Goal: Transaction & Acquisition: Purchase product/service

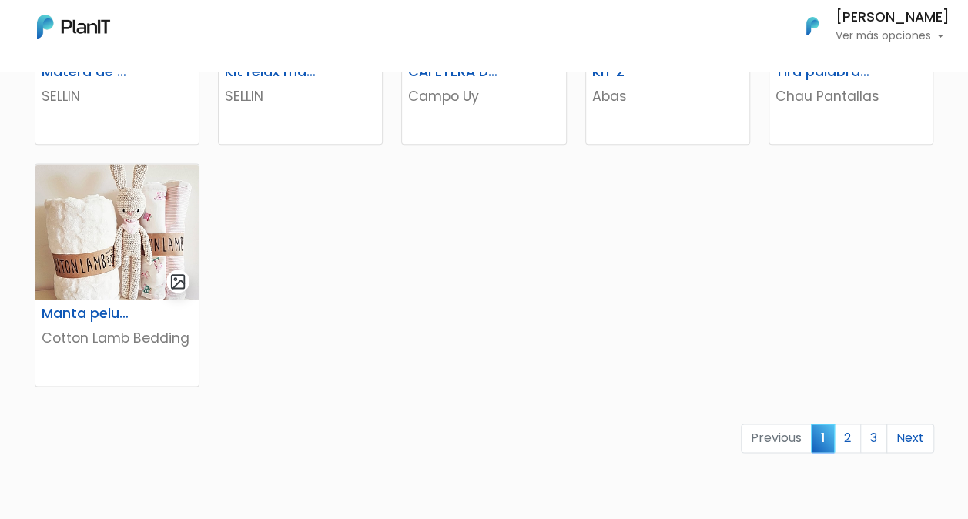
scroll to position [1001, 0]
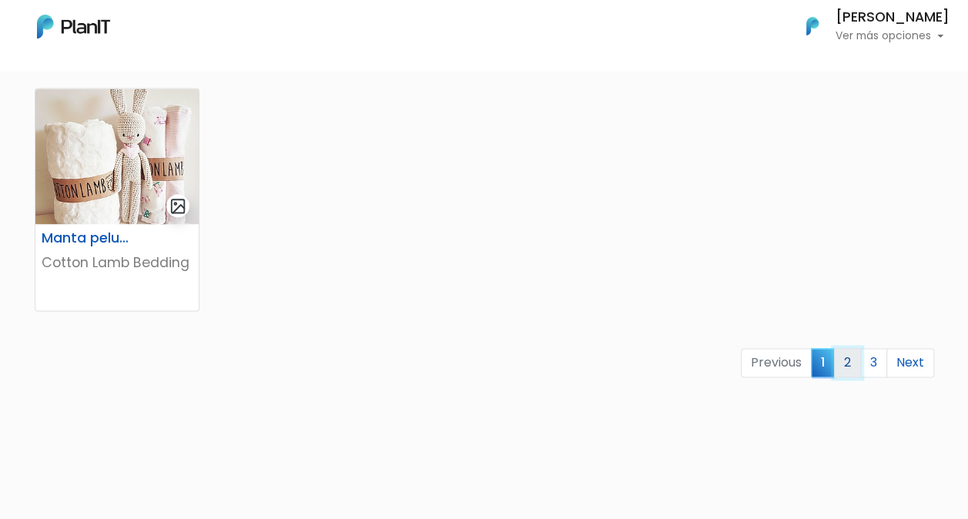
click at [844, 363] on link "2" at bounding box center [847, 362] width 27 height 29
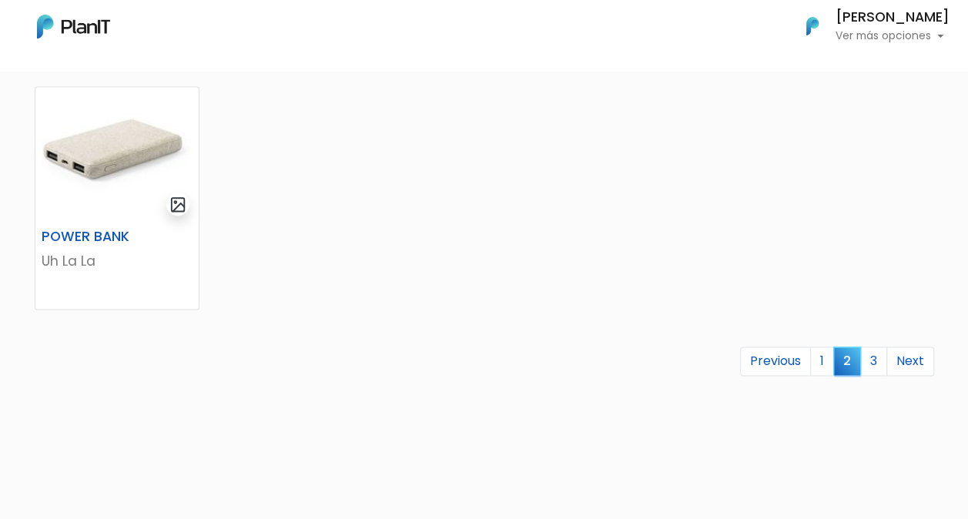
scroll to position [1078, 0]
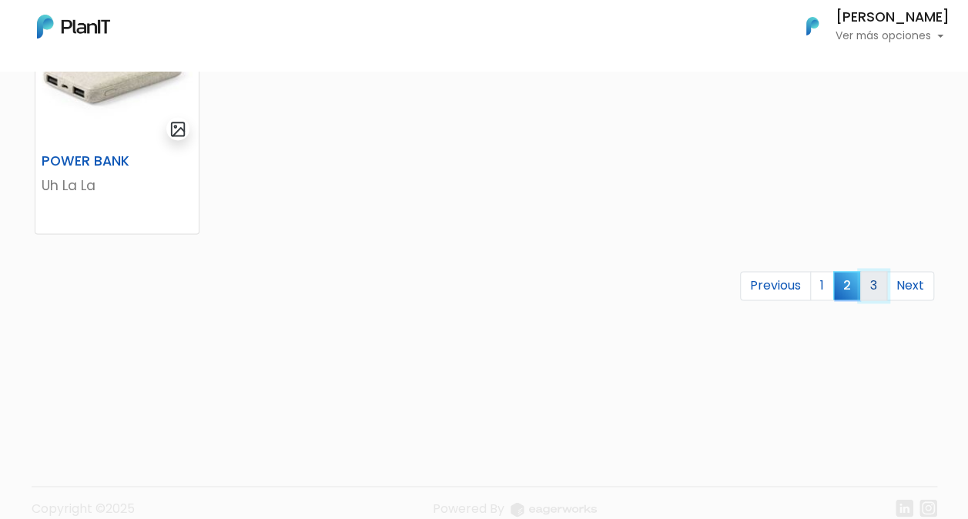
click at [876, 283] on link "3" at bounding box center [873, 285] width 27 height 29
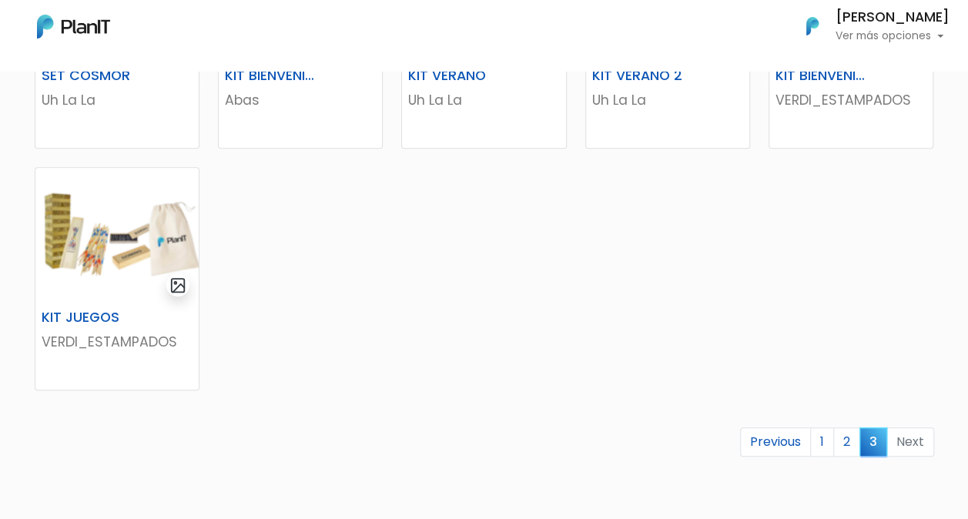
scroll to position [462, 0]
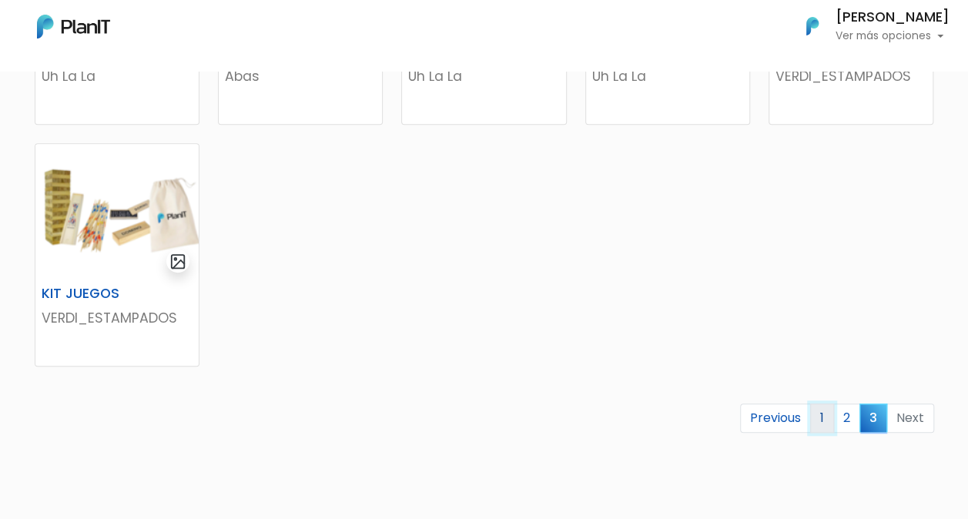
click at [821, 414] on link "1" at bounding box center [822, 417] width 24 height 29
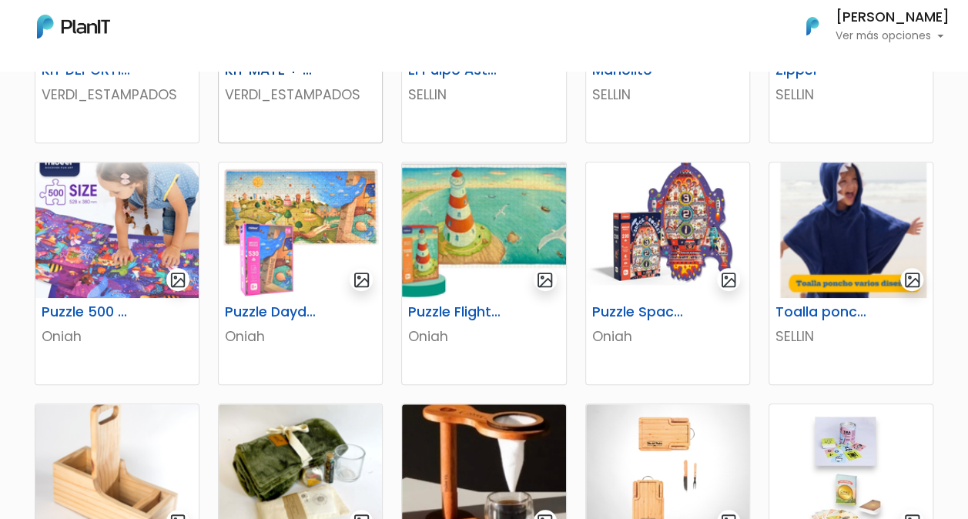
scroll to position [462, 0]
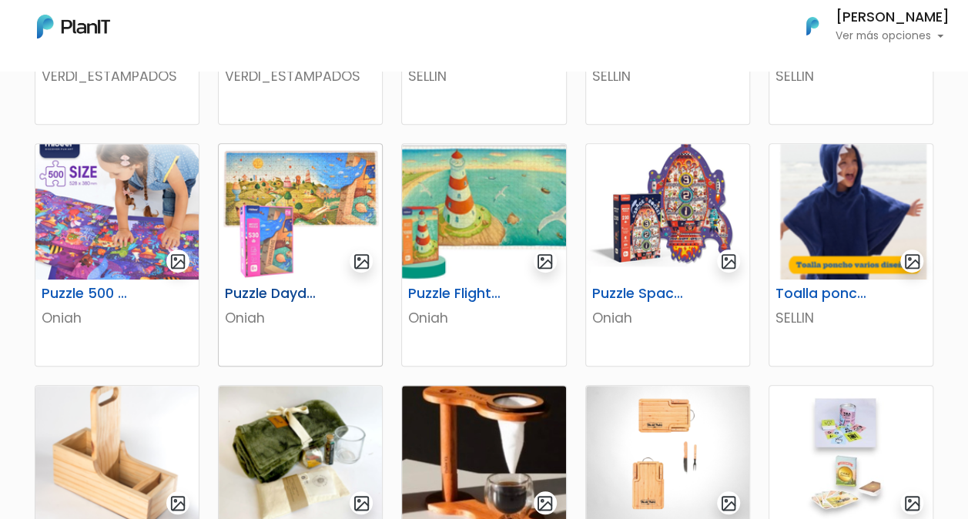
click at [263, 245] on img at bounding box center [300, 212] width 163 height 136
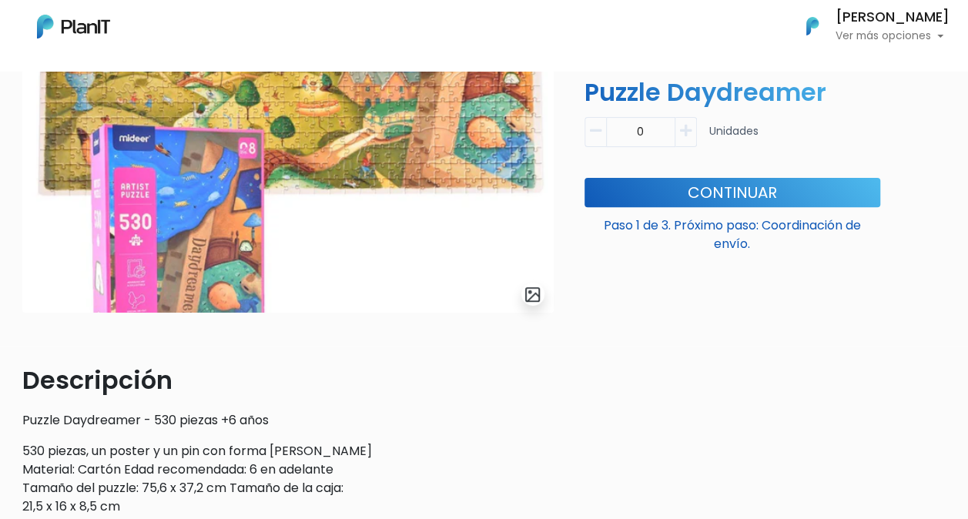
scroll to position [77, 0]
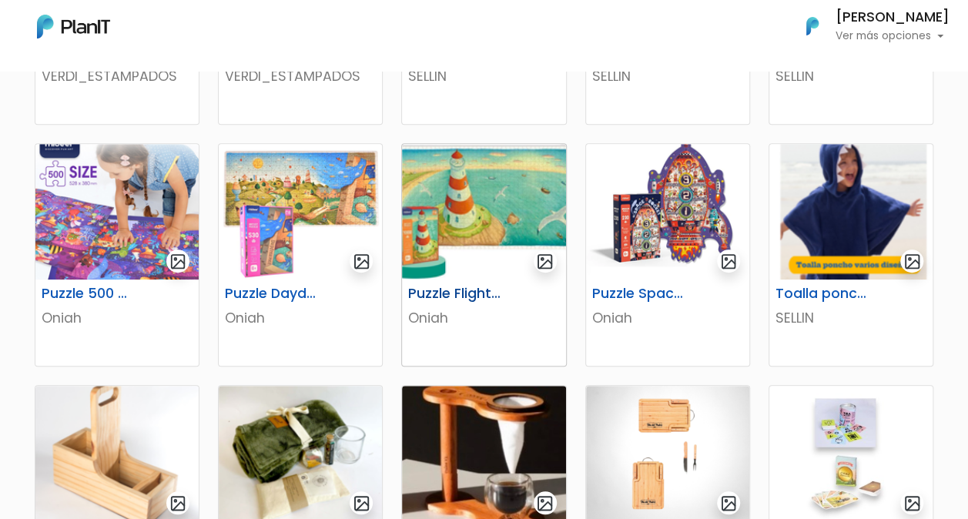
click at [484, 241] on img at bounding box center [483, 212] width 163 height 136
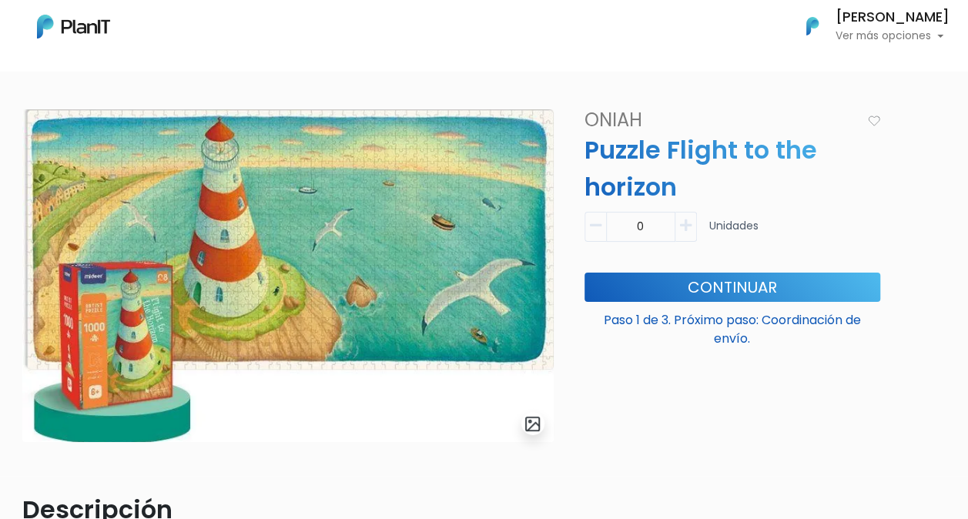
scroll to position [77, 0]
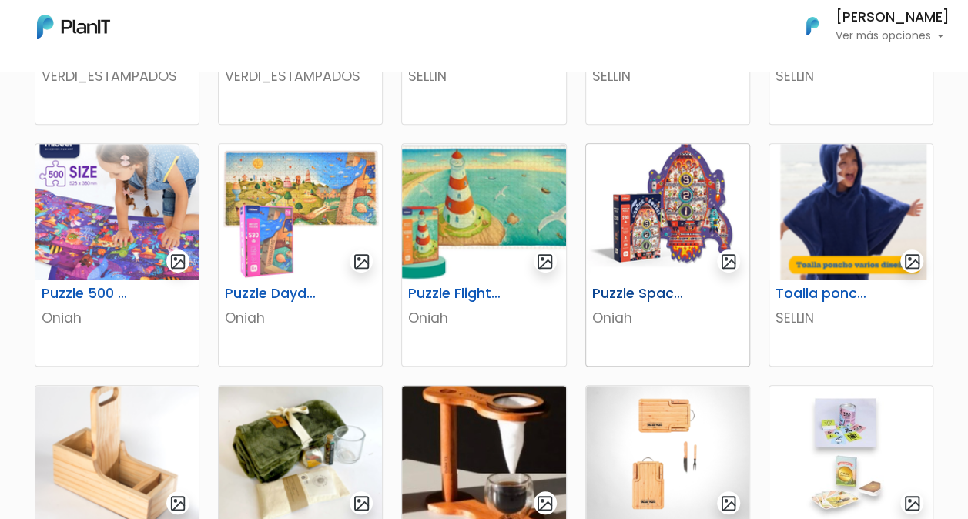
click at [711, 226] on img at bounding box center [667, 212] width 163 height 136
click at [106, 231] on img at bounding box center [116, 212] width 163 height 136
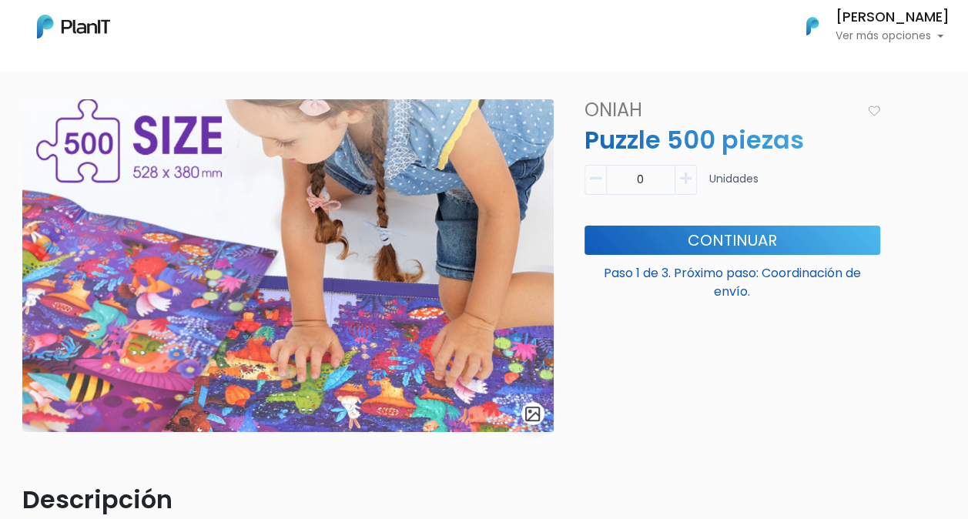
scroll to position [77, 0]
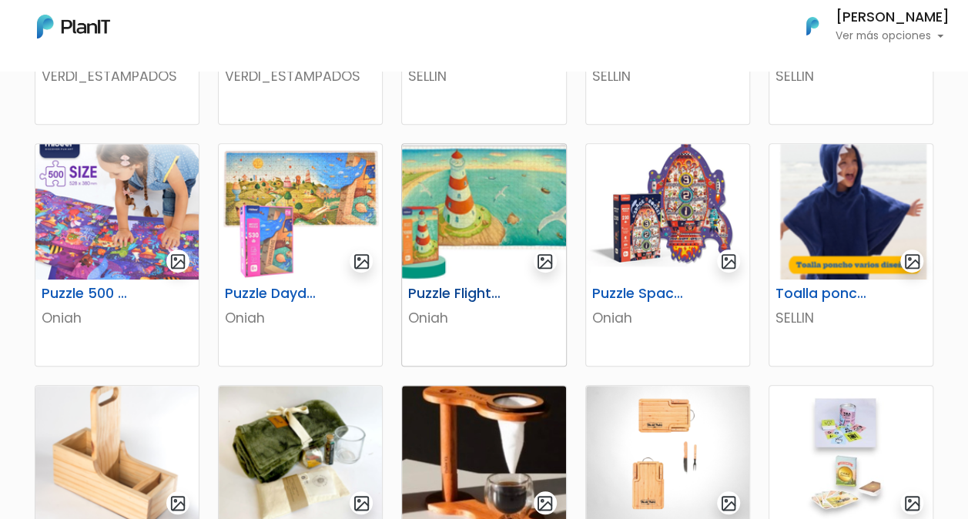
click at [476, 215] on img at bounding box center [483, 212] width 163 height 136
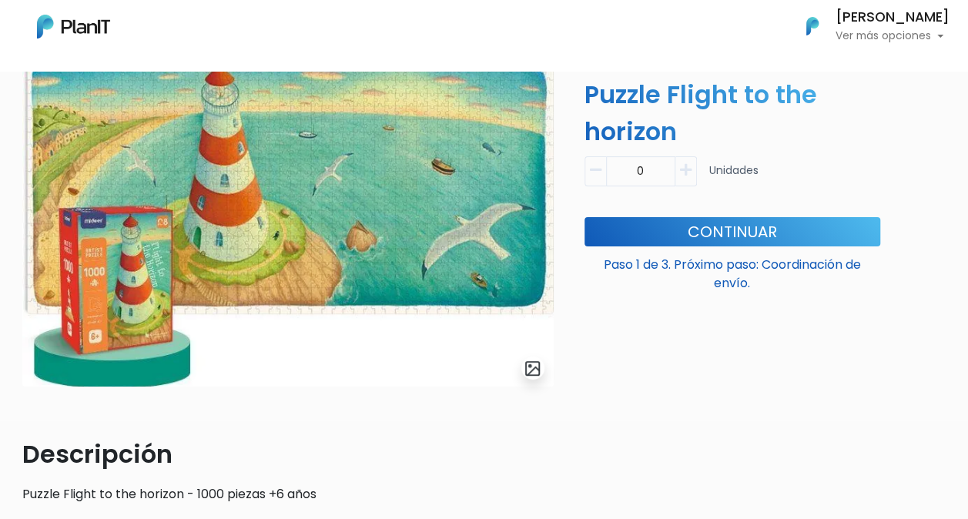
scroll to position [22, 0]
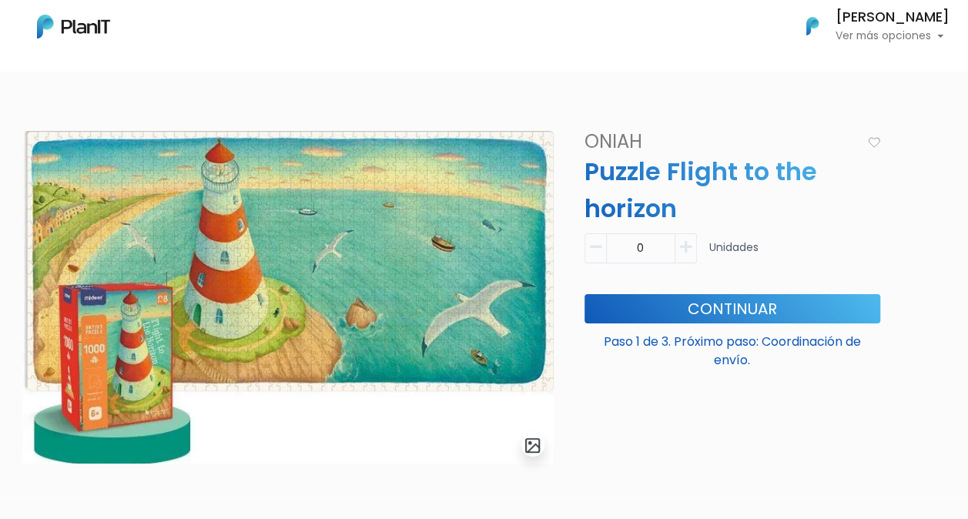
click at [681, 245] on icon "button" at bounding box center [686, 247] width 12 height 14
type input "1"
click at [678, 308] on button "Continuar" at bounding box center [732, 308] width 296 height 29
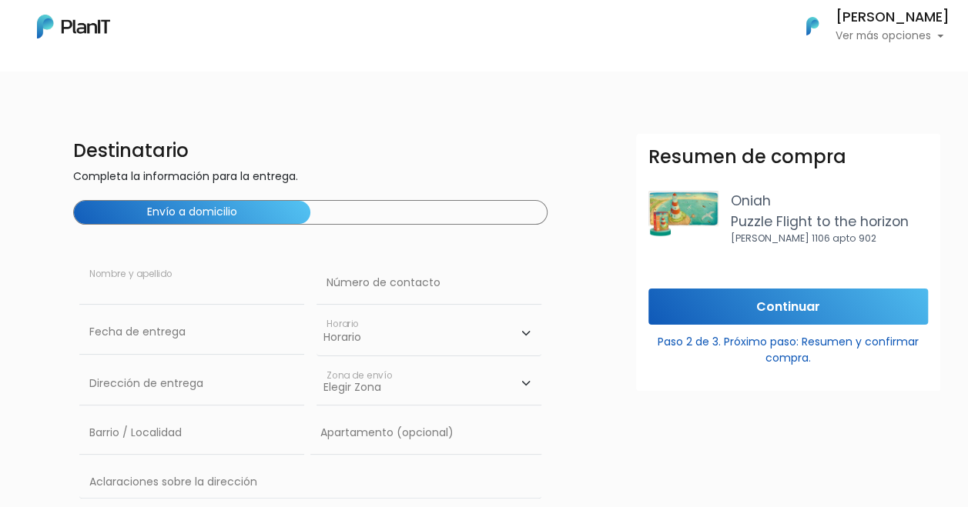
click at [125, 293] on input "text" at bounding box center [191, 283] width 225 height 43
type input "Geronimo Fernandez"
click at [138, 355] on div "Fecha de entrega" at bounding box center [191, 335] width 225 height 49
click at [138, 346] on input "text" at bounding box center [191, 332] width 225 height 43
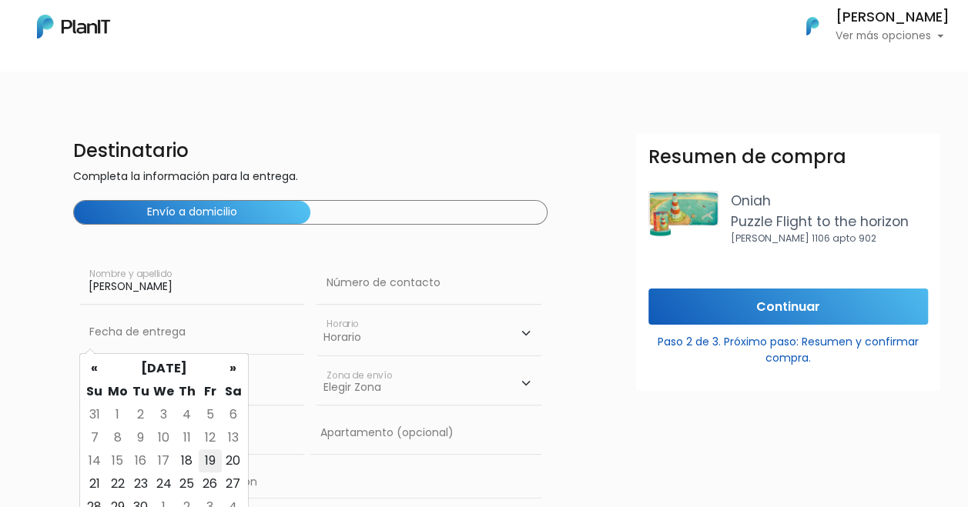
click at [202, 461] on td "19" at bounding box center [210, 461] width 23 height 23
type input "19/09/2025"
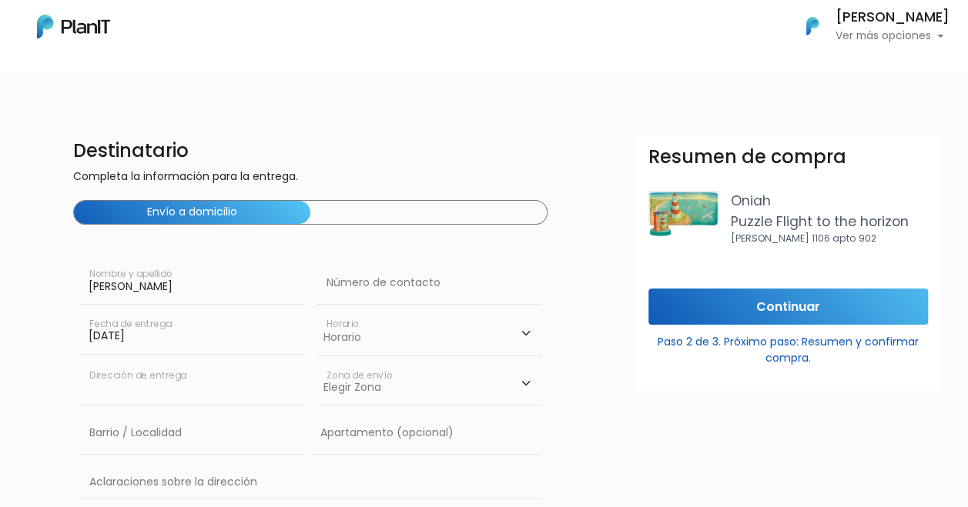
click at [177, 391] on input "text" at bounding box center [191, 384] width 225 height 43
type input "CONSTITUYENTE 1891"
type input "Cordon"
type input "CONSTITUYENTE 1891"
click at [370, 339] on select "Horario 08:00 - 10:00 10:00 - 12:00 14:00 - 16:00 16:00 - 18:00" at bounding box center [428, 333] width 225 height 45
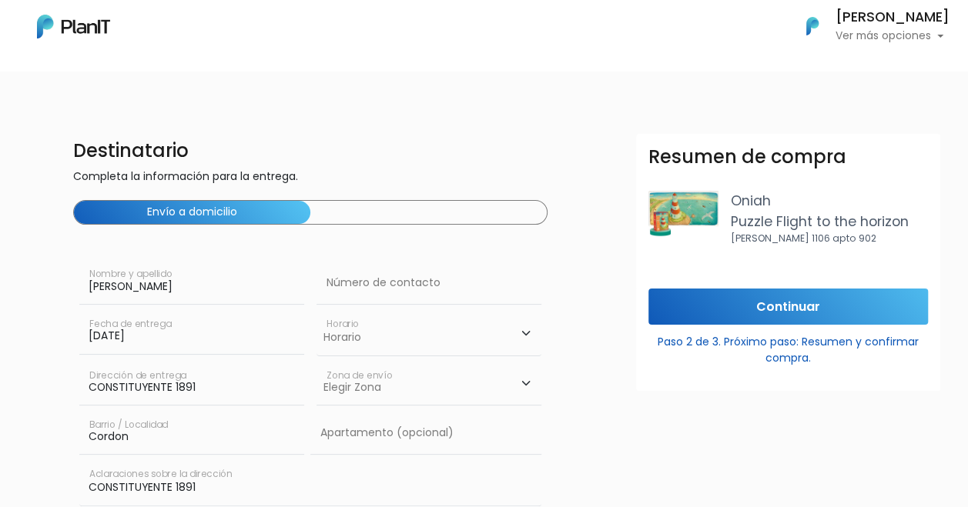
select select "1"
click at [316, 311] on select "Horario 08:00 - 10:00 10:00 - 12:00 14:00 - 16:00 16:00 - 18:00" at bounding box center [428, 333] width 225 height 45
click at [383, 376] on select "Elegir Zona Zona américa Oficina Montevideo" at bounding box center [428, 384] width 225 height 43
select select "8"
click at [316, 363] on select "Elegir Zona Zona américa Oficina Montevideo" at bounding box center [428, 384] width 225 height 43
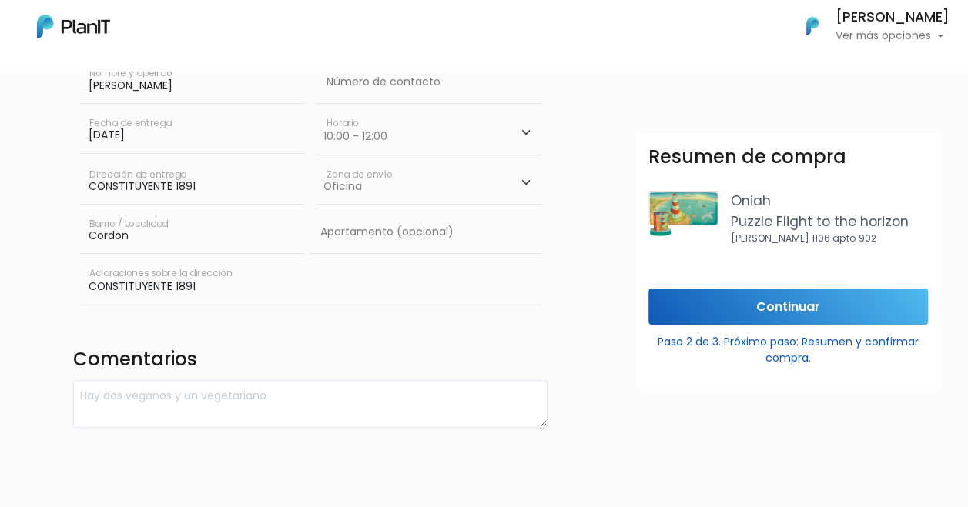
scroll to position [231, 0]
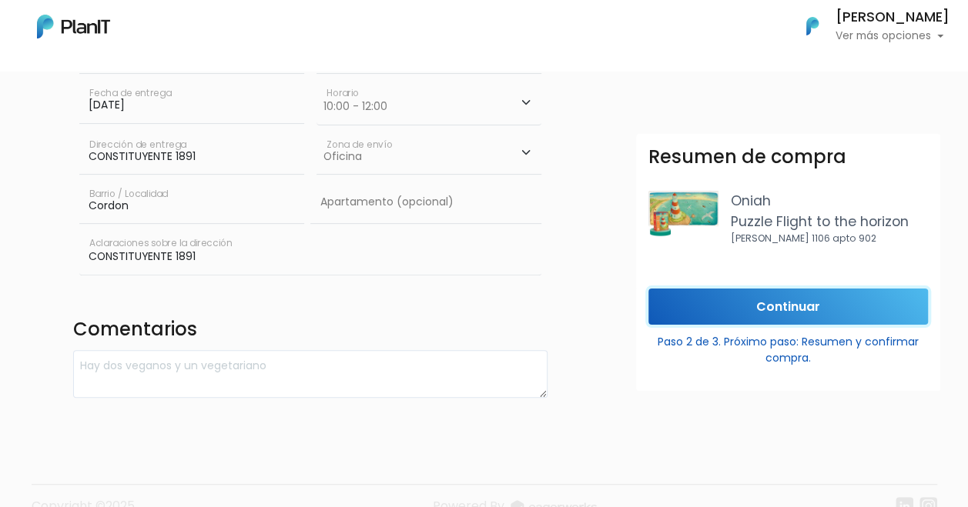
click at [744, 305] on input "Continuar" at bounding box center [787, 307] width 279 height 36
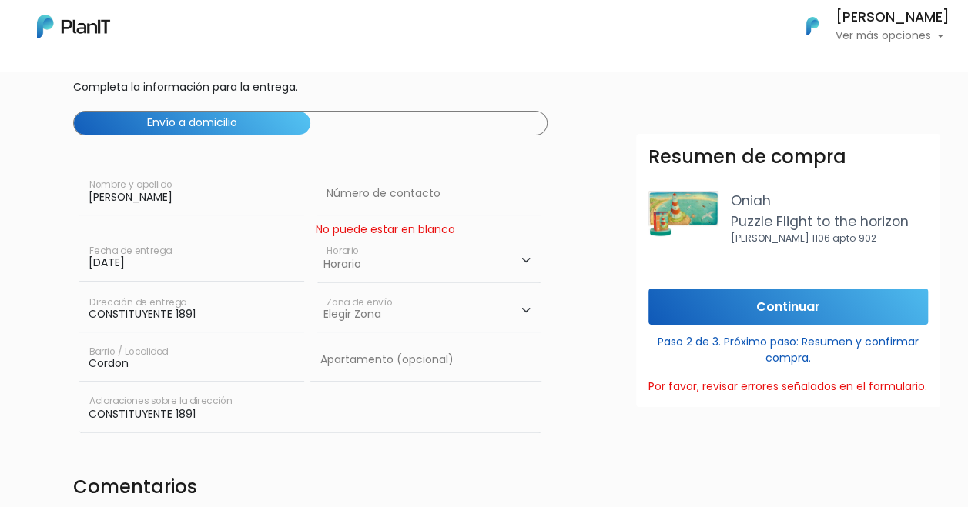
scroll to position [77, 0]
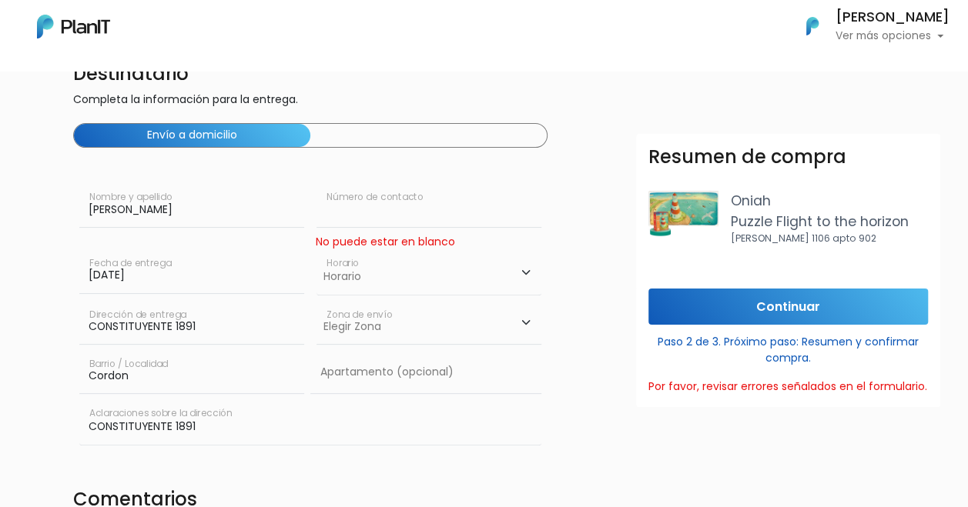
click at [384, 213] on input "text" at bounding box center [428, 206] width 225 height 43
type input "093721309"
click at [789, 300] on input "Continuar" at bounding box center [787, 307] width 279 height 36
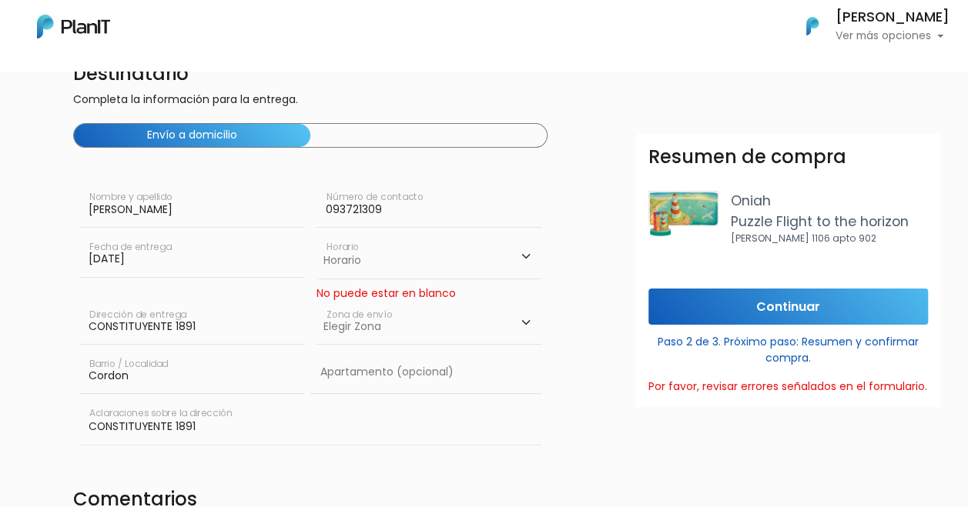
click at [365, 259] on select "Horario 08:00 - 10:00 10:00 - 12:00 14:00 - 16:00 16:00 - 18:00" at bounding box center [428, 256] width 225 height 45
select select "1"
click at [316, 234] on select "Horario 08:00 - 10:00 10:00 - 12:00 14:00 - 16:00 16:00 - 18:00" at bounding box center [428, 256] width 225 height 45
click at [439, 326] on select "Elegir Zona Zona américa Oficina Montevideo" at bounding box center [428, 323] width 225 height 43
select select "8"
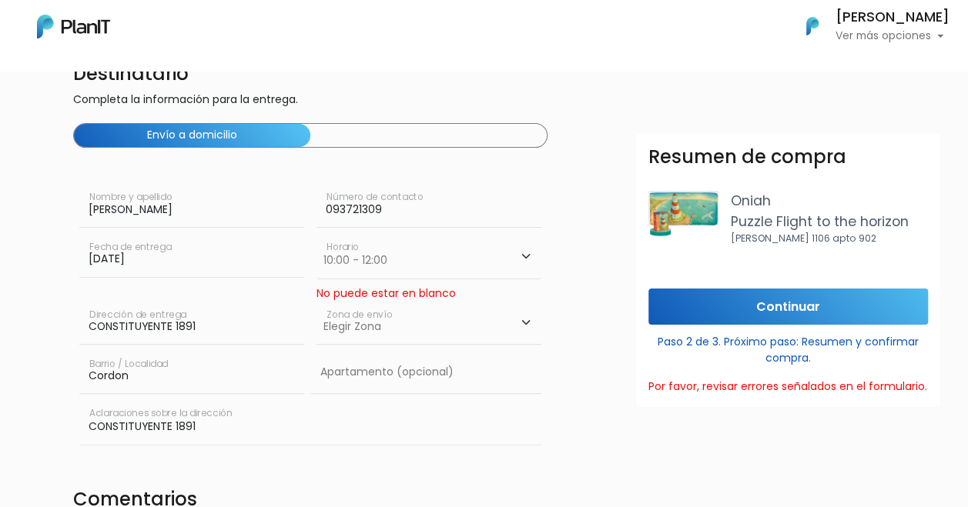
click at [316, 302] on select "Elegir Zona Zona américa Oficina Montevideo" at bounding box center [428, 323] width 225 height 43
click at [762, 311] on input "Continuar" at bounding box center [787, 307] width 279 height 36
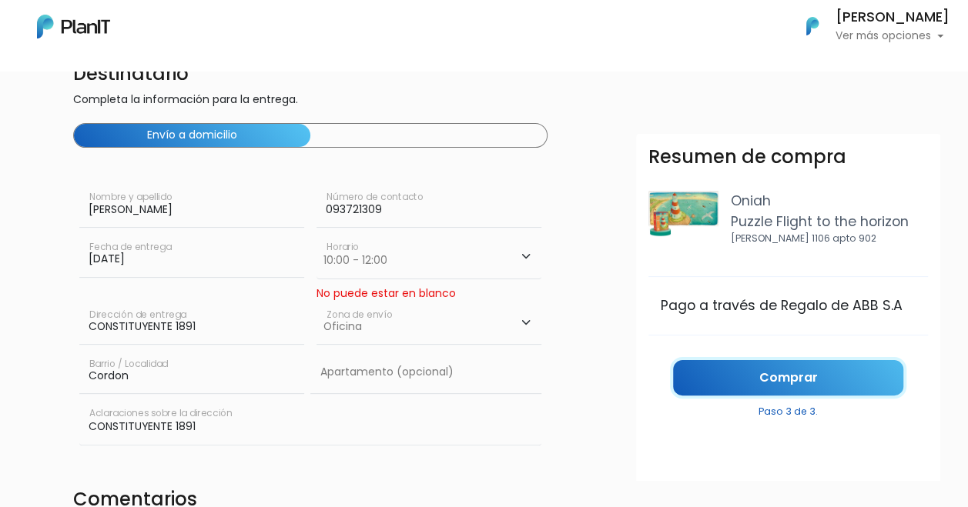
click at [755, 379] on link "Comprar" at bounding box center [788, 378] width 230 height 36
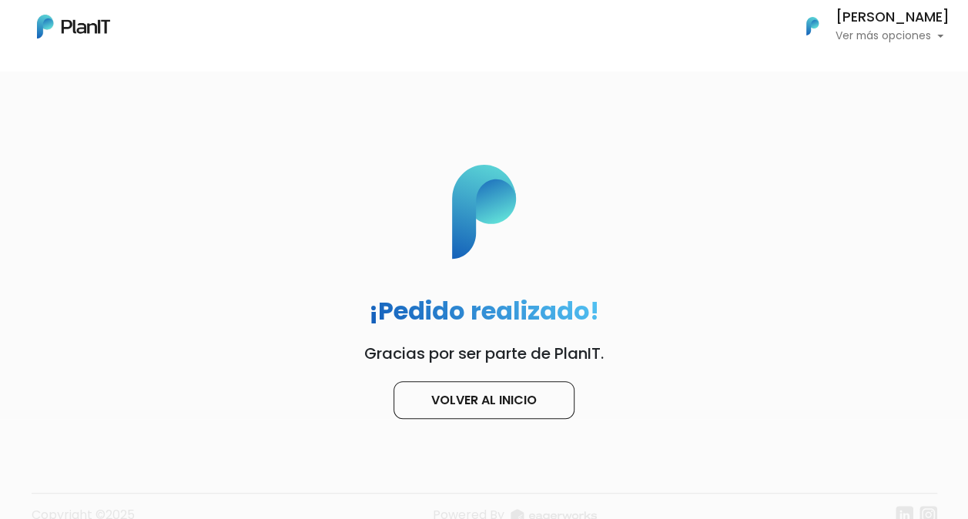
click at [38, 29] on img at bounding box center [73, 27] width 73 height 24
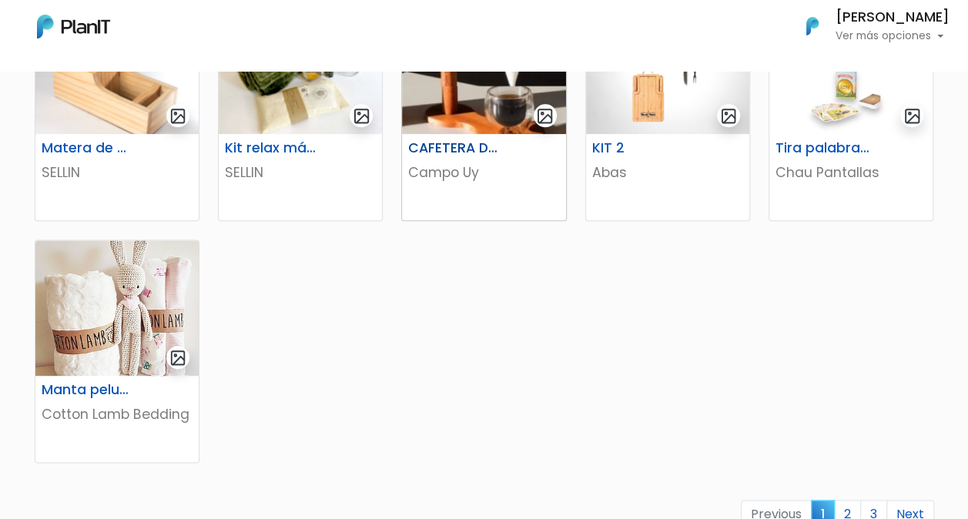
scroll to position [1001, 0]
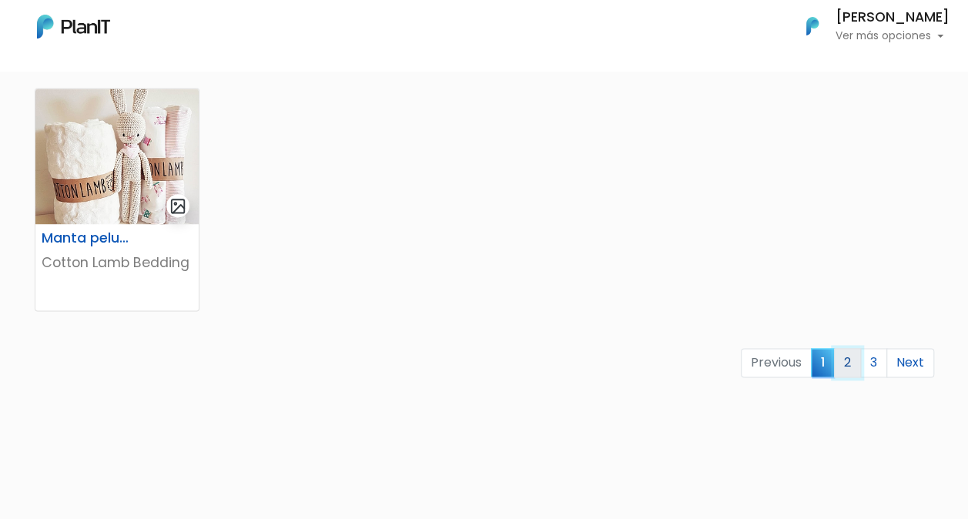
click at [849, 357] on link "2" at bounding box center [847, 362] width 27 height 29
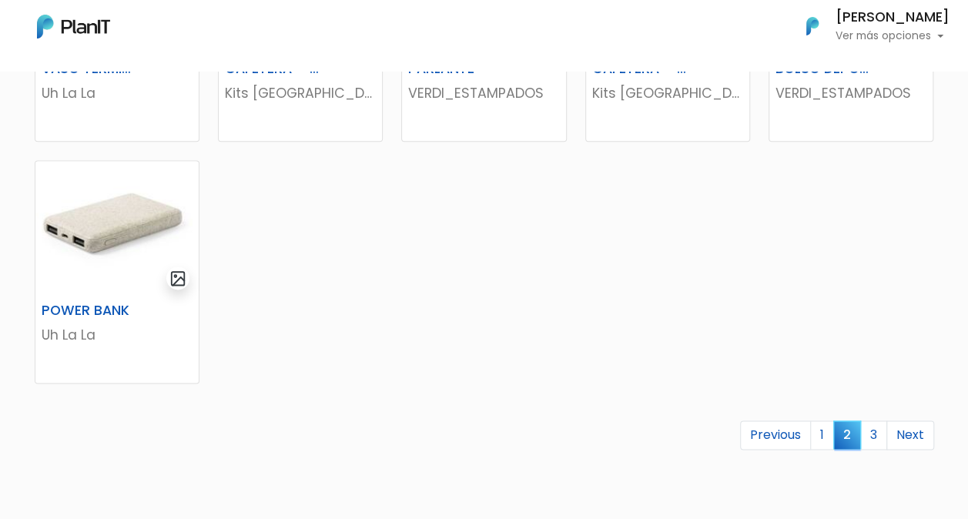
scroll to position [1001, 0]
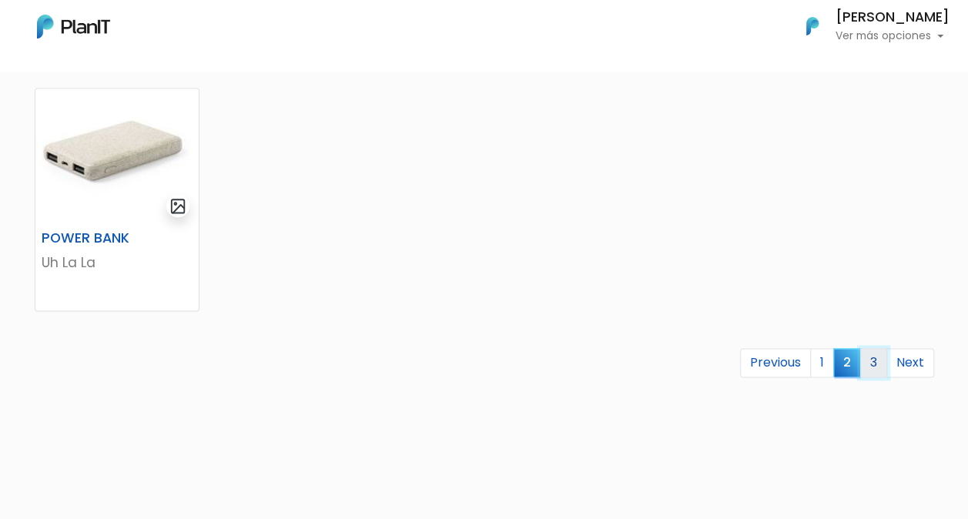
click at [873, 371] on link "3" at bounding box center [873, 362] width 27 height 29
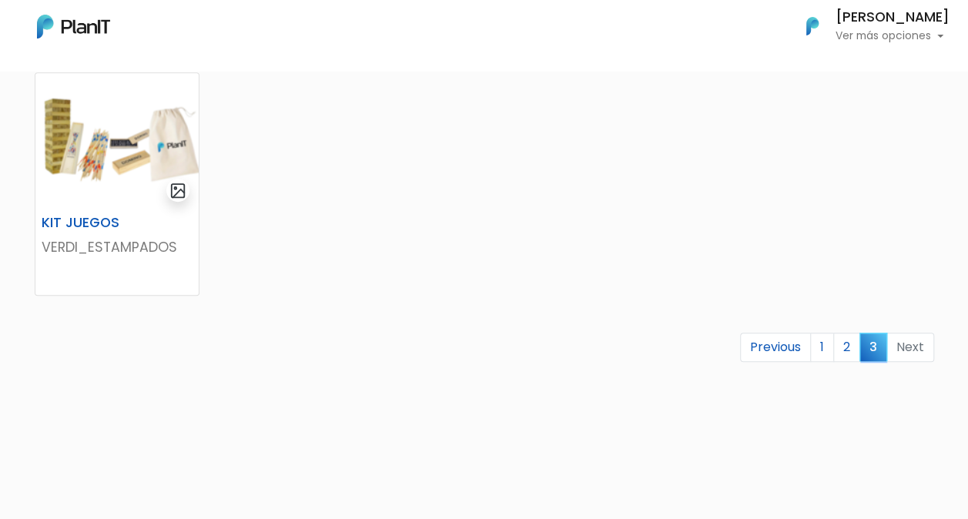
scroll to position [539, 0]
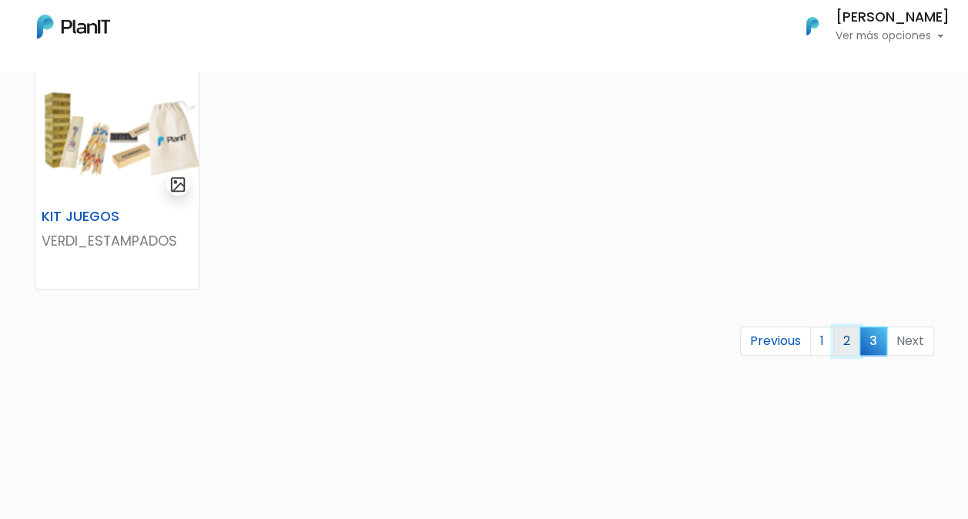
click at [851, 335] on link "2" at bounding box center [846, 340] width 27 height 29
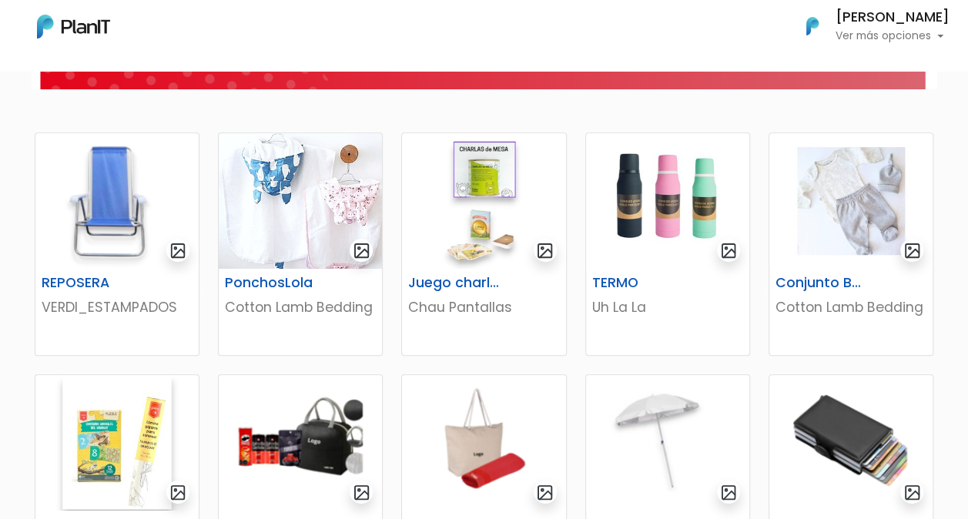
scroll to position [308, 0]
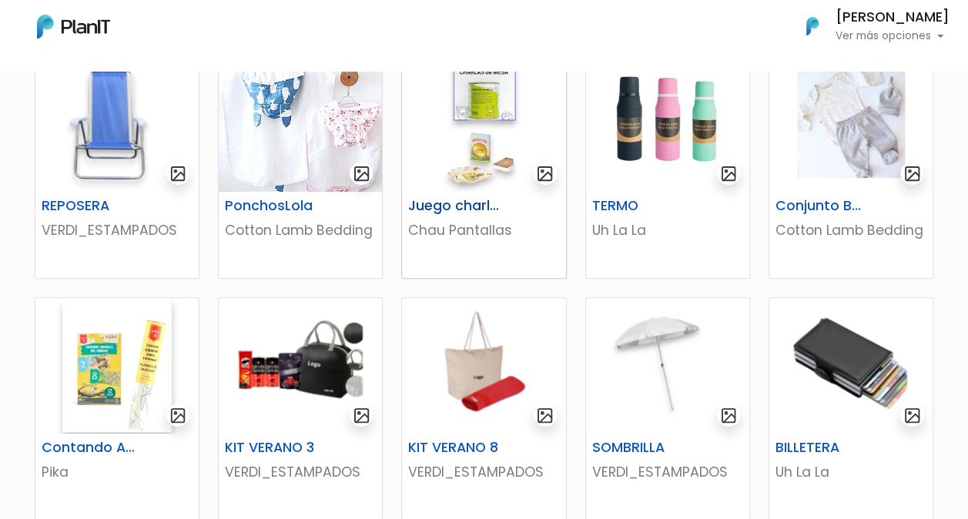
click at [470, 157] on img at bounding box center [483, 124] width 163 height 136
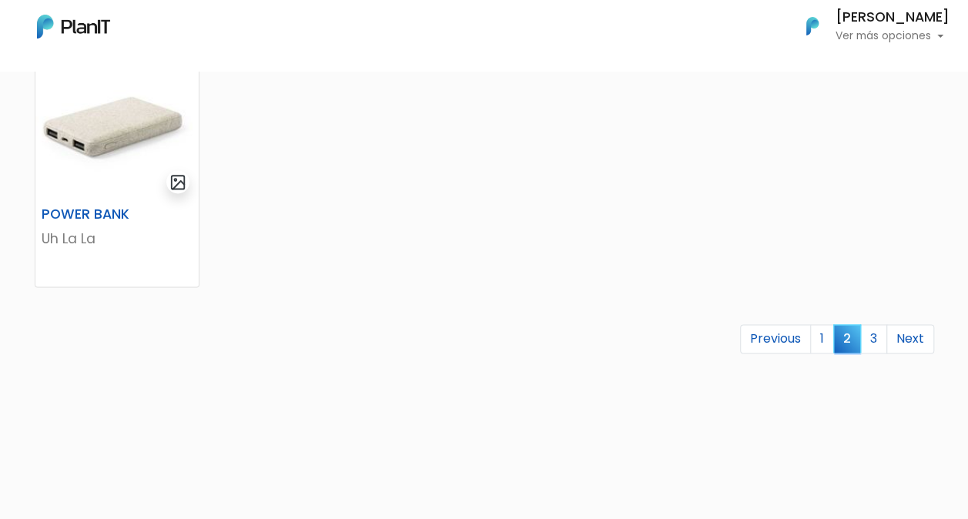
scroll to position [1001, 0]
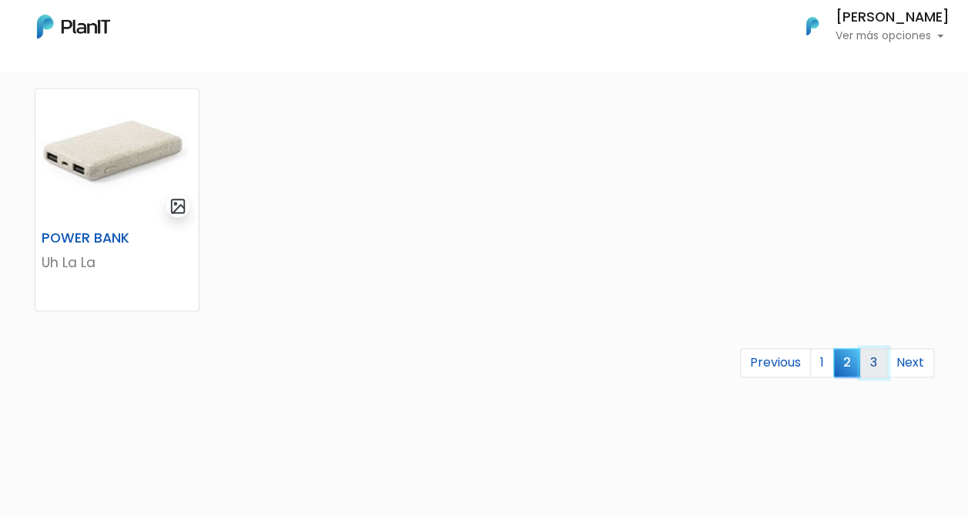
click at [878, 362] on link "3" at bounding box center [873, 362] width 27 height 29
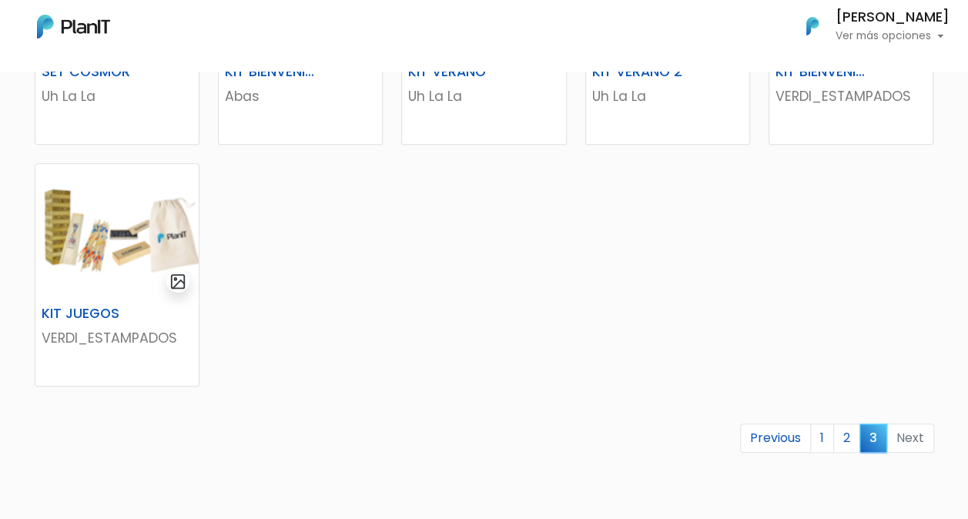
scroll to position [539, 0]
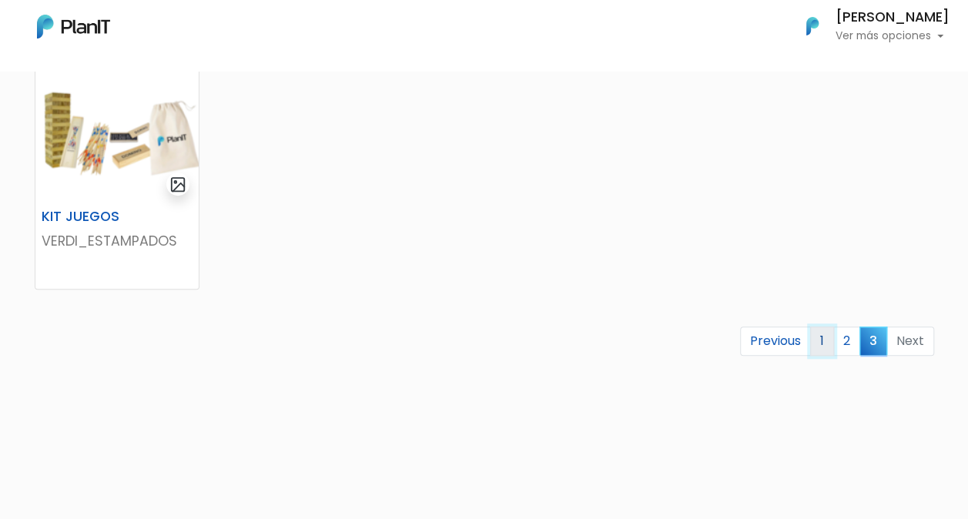
click at [814, 344] on link "1" at bounding box center [822, 340] width 24 height 29
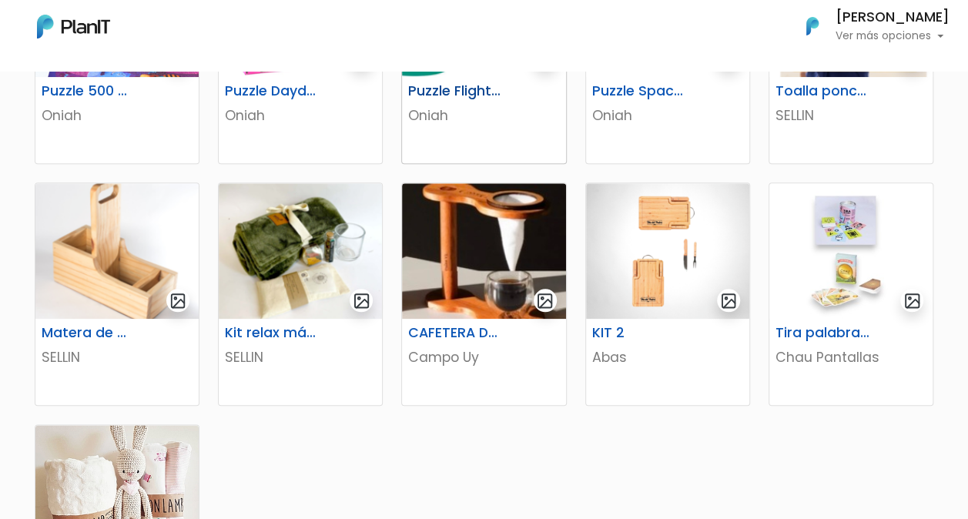
scroll to position [693, 0]
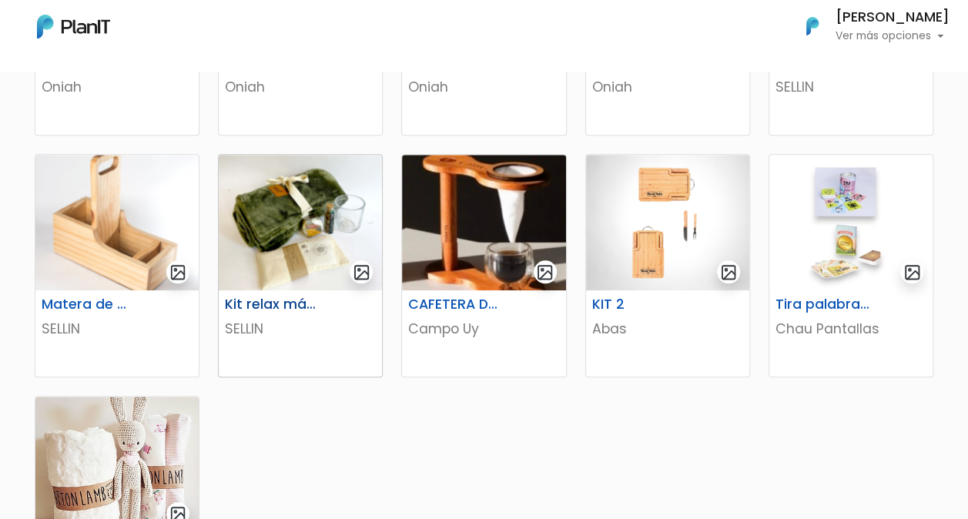
click at [270, 309] on h6 "Kit relax más té" at bounding box center [272, 304] width 113 height 16
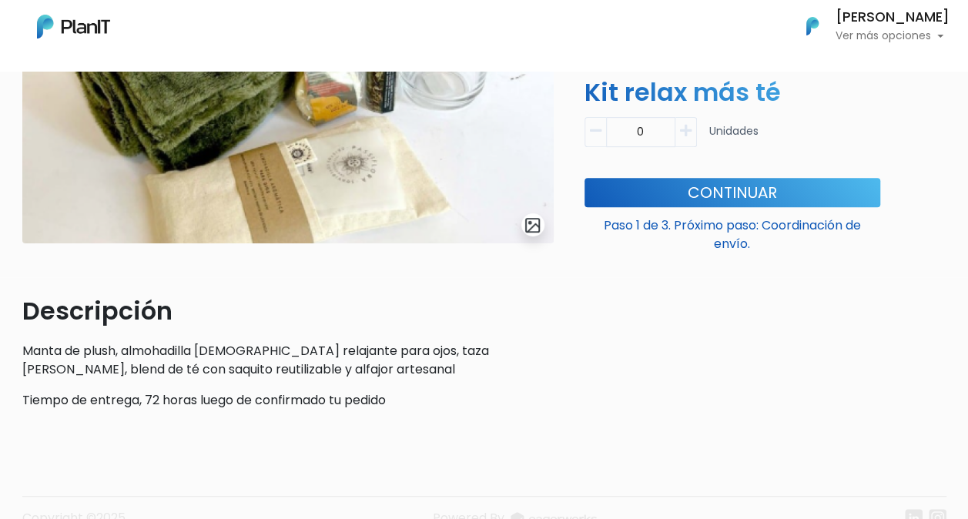
scroll to position [308, 0]
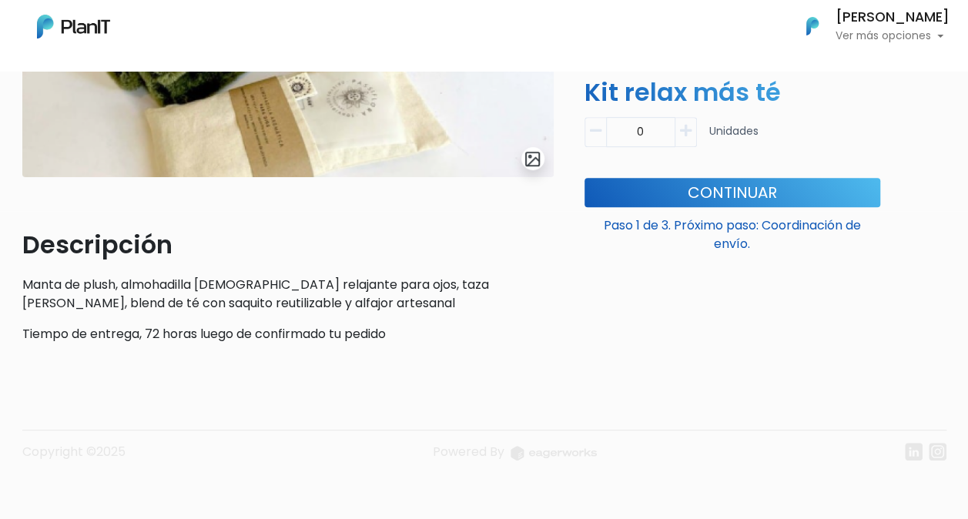
click at [23, 286] on p "Manta de plush, almohadilla [DEMOGRAPHIC_DATA] relajante para ojos, taza [PERSO…" at bounding box center [287, 294] width 531 height 37
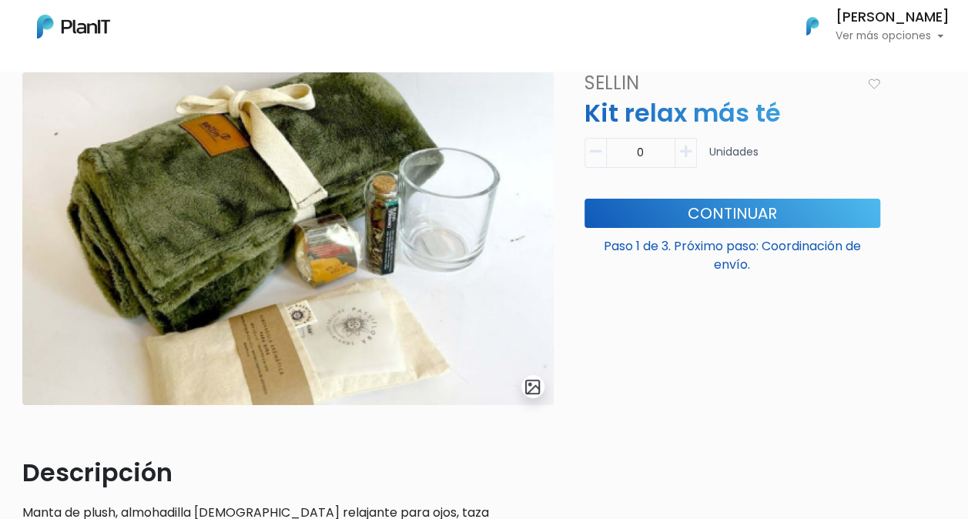
scroll to position [234, 0]
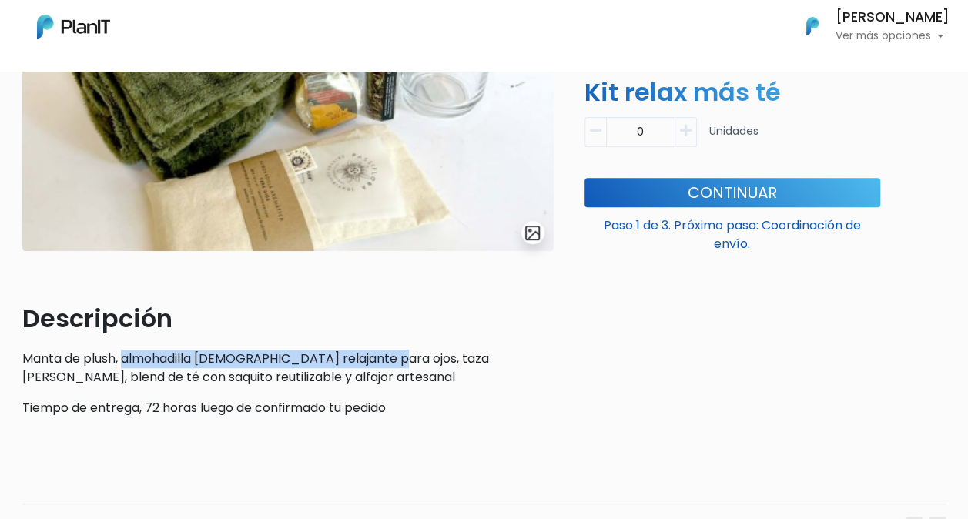
drag, startPoint x: 126, startPoint y: 359, endPoint x: 388, endPoint y: 357, distance: 261.8
click at [388, 357] on p "Manta de plush, almohadilla [DEMOGRAPHIC_DATA] relajante para ojos, taza [PERSO…" at bounding box center [287, 368] width 531 height 37
copy p "almohadilla [DEMOGRAPHIC_DATA] relajante para ojos,"
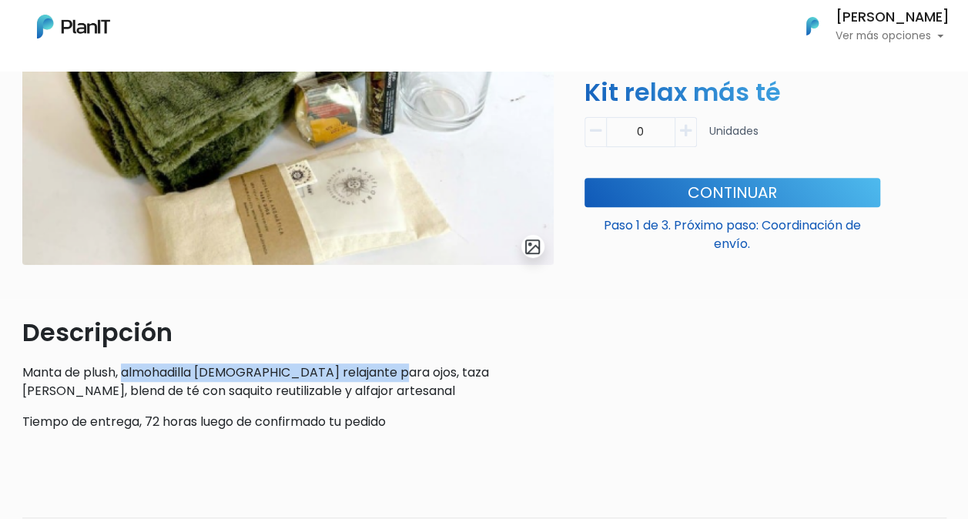
scroll to position [231, 0]
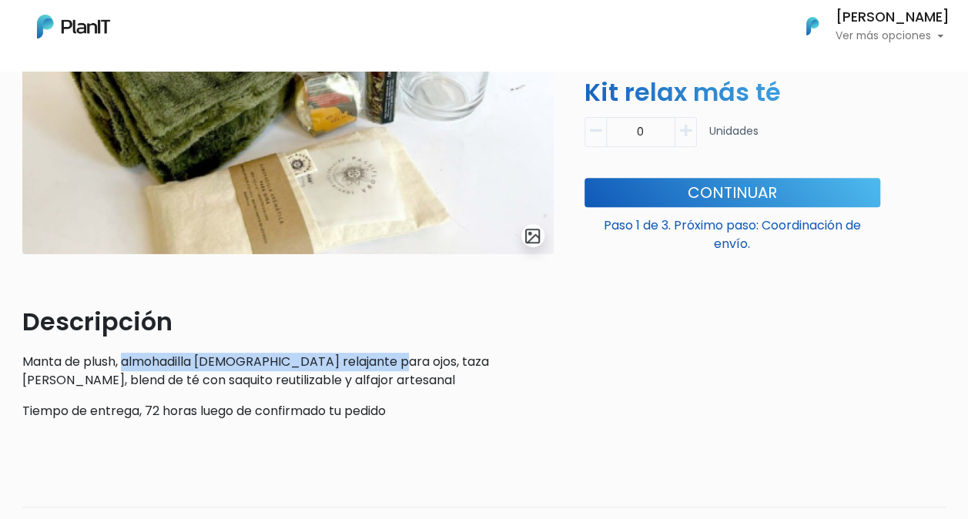
click at [681, 131] on icon "button" at bounding box center [686, 131] width 12 height 14
type input "1"
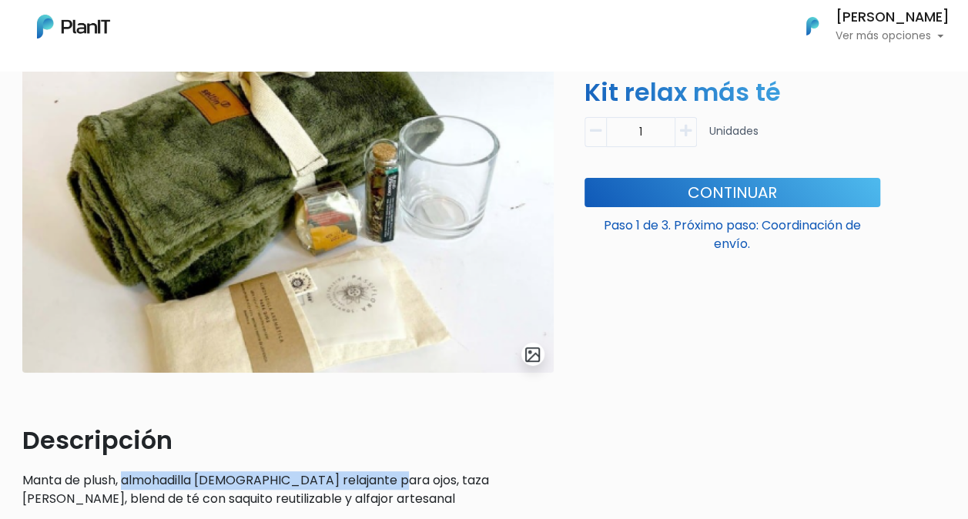
scroll to position [0, 0]
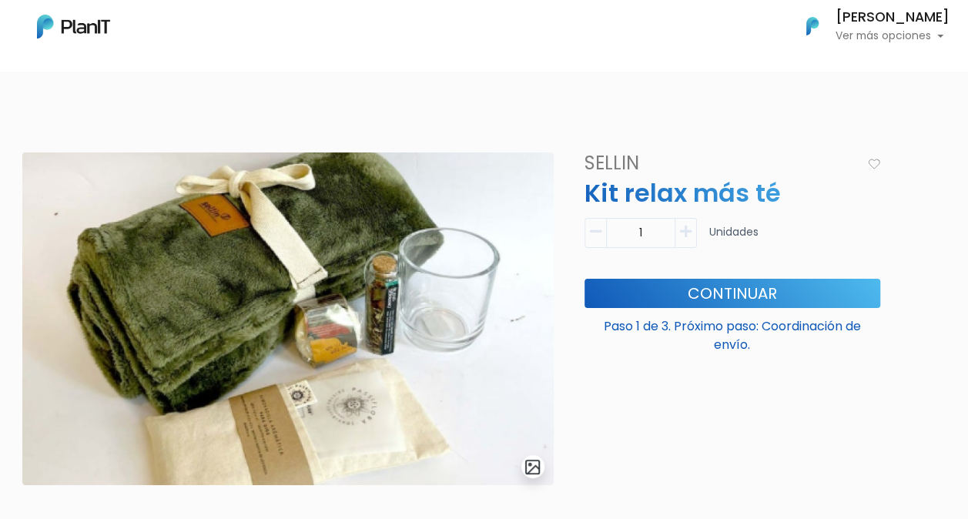
click at [48, 24] on img at bounding box center [73, 27] width 73 height 24
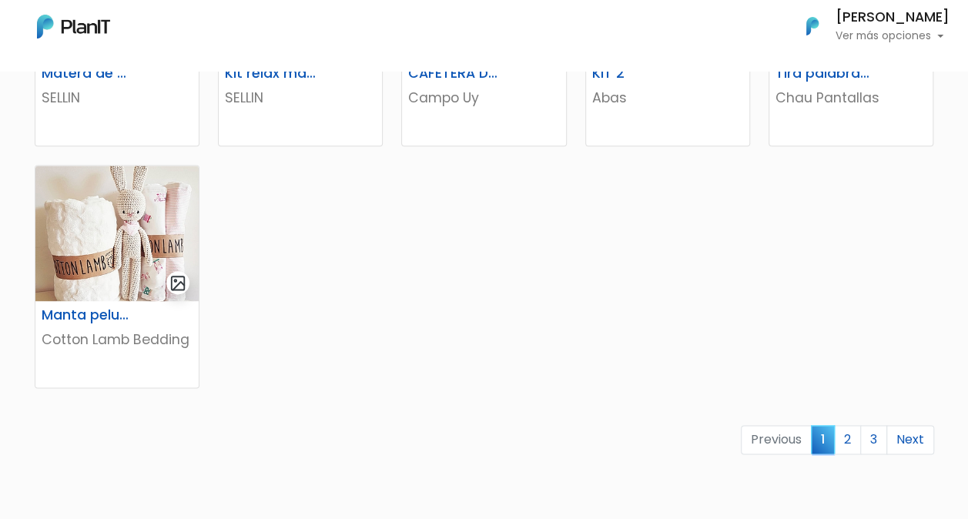
scroll to position [1099, 0]
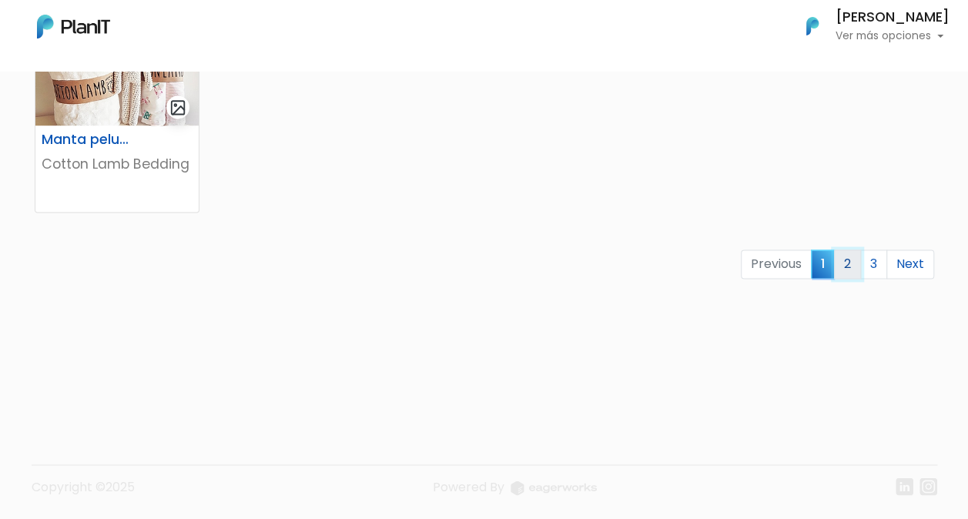
click at [847, 260] on link "2" at bounding box center [847, 263] width 27 height 29
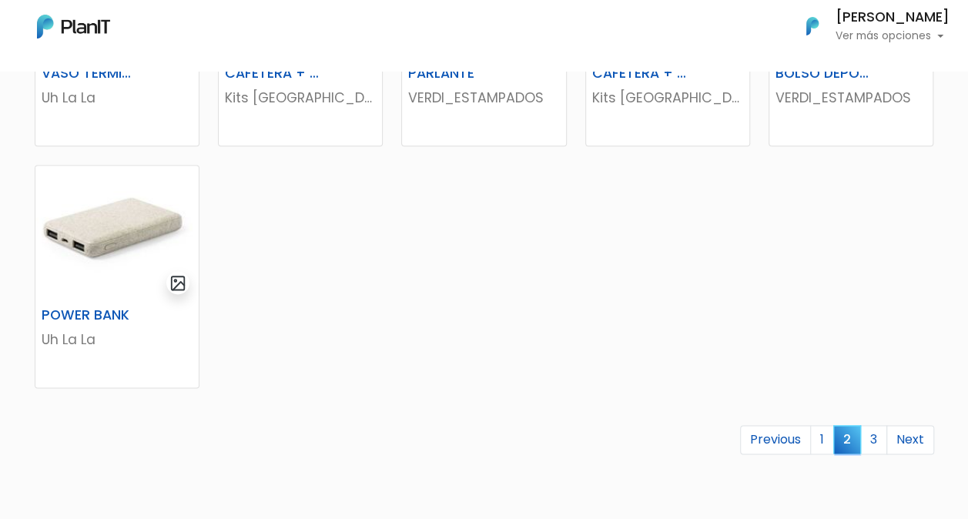
scroll to position [1001, 0]
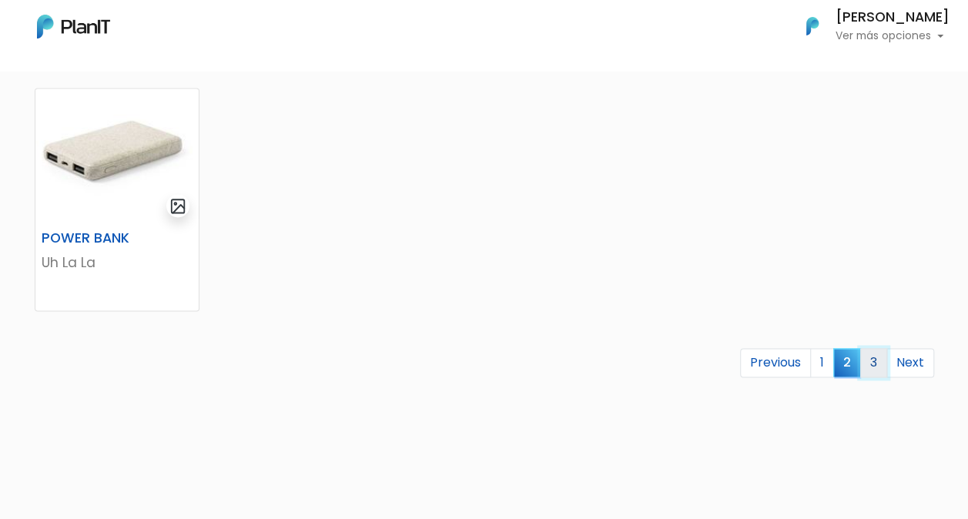
click at [872, 358] on link "3" at bounding box center [873, 362] width 27 height 29
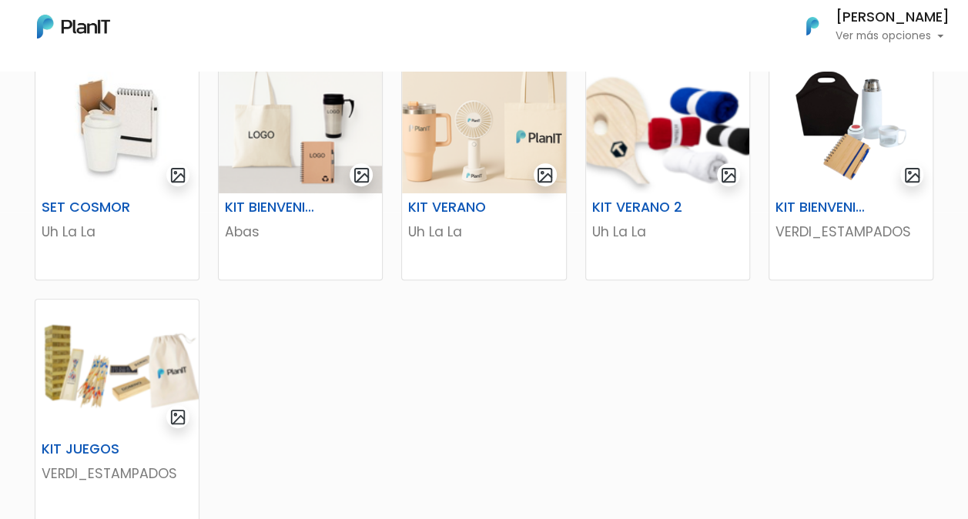
scroll to position [308, 0]
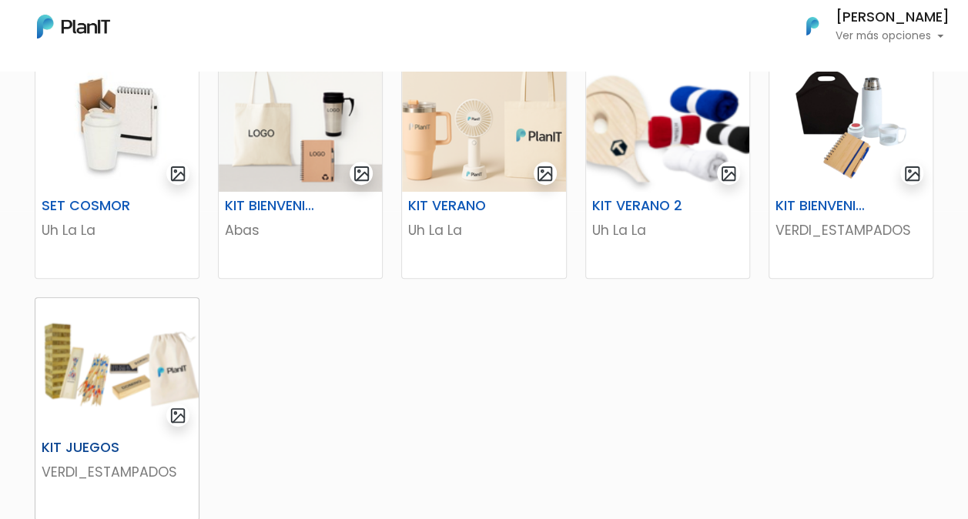
click at [57, 445] on h6 "KIT JUEGOS" at bounding box center [88, 448] width 113 height 16
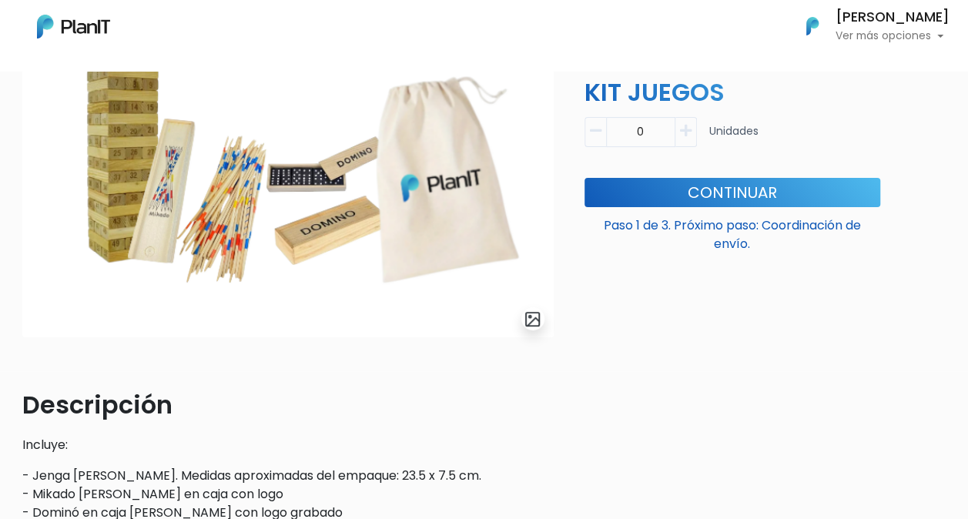
scroll to position [154, 0]
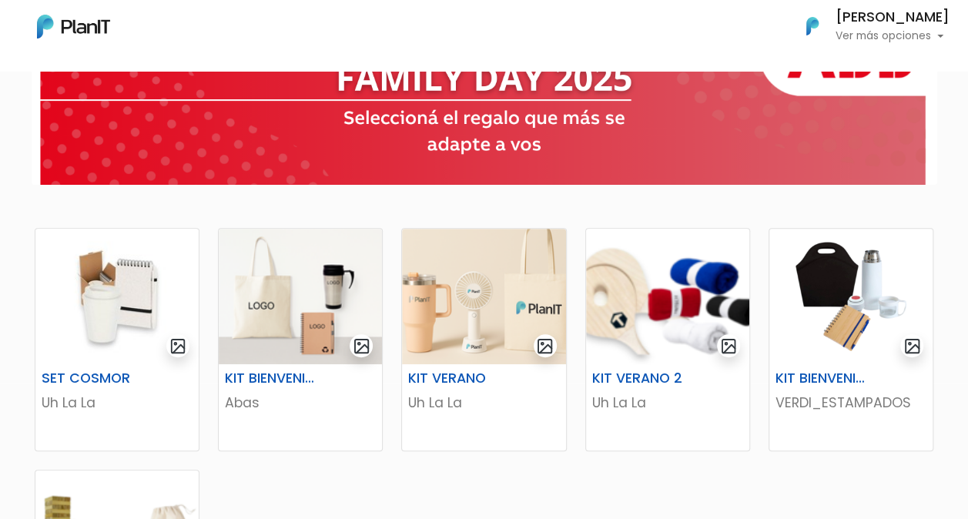
scroll to position [77, 0]
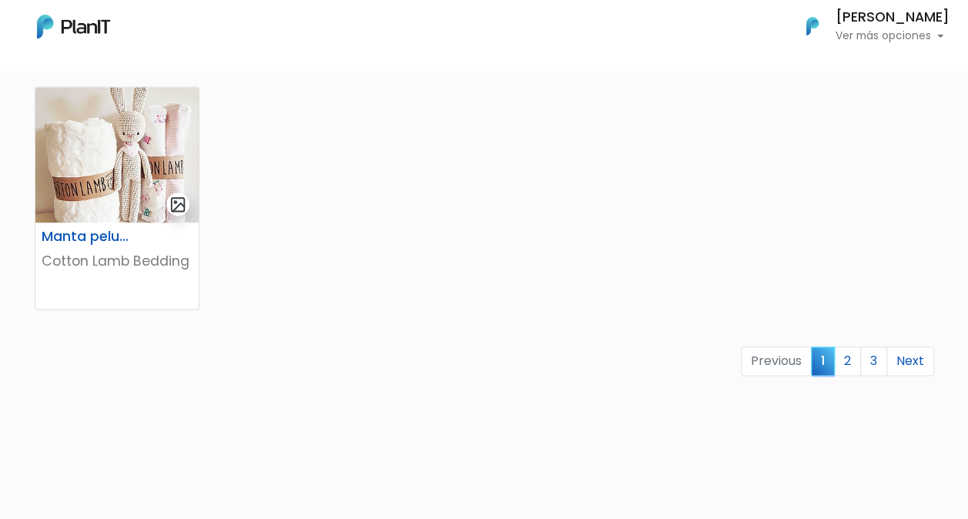
scroll to position [1099, 0]
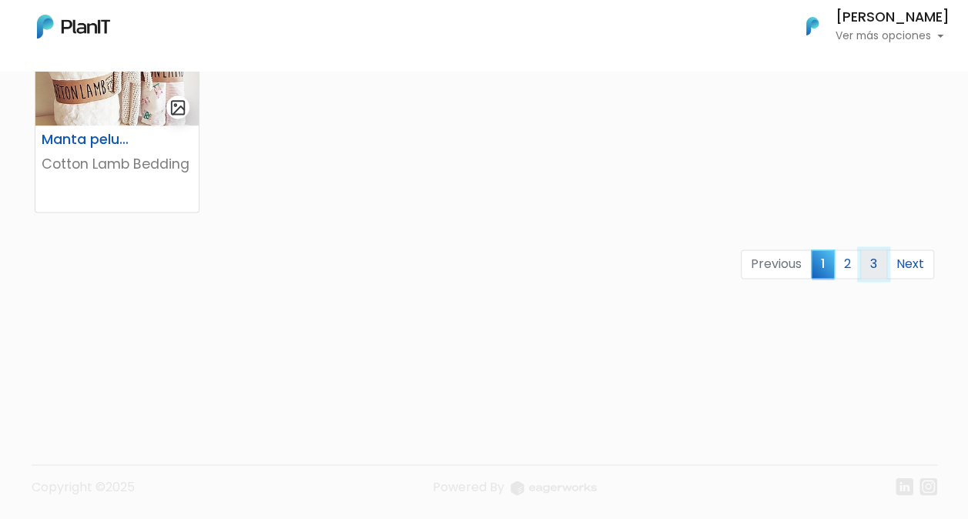
click at [869, 263] on link "3" at bounding box center [873, 263] width 27 height 29
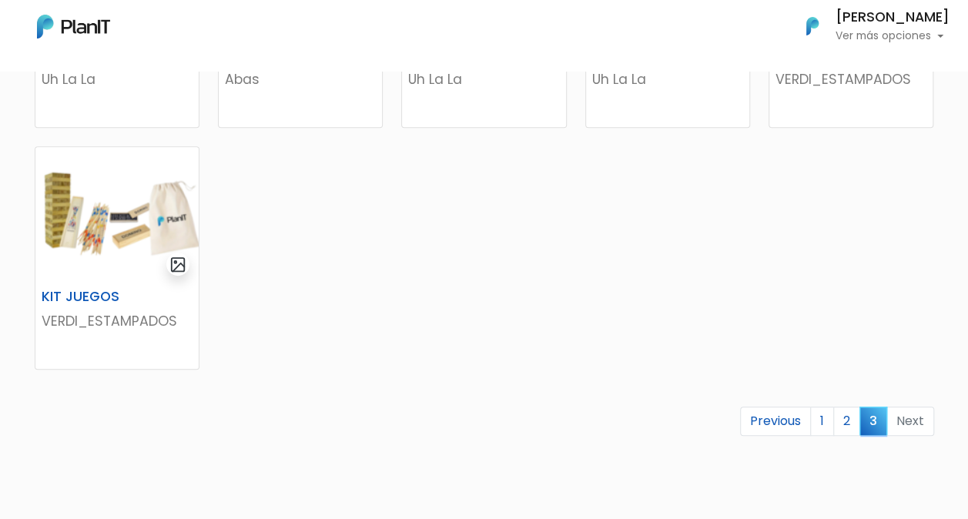
scroll to position [462, 0]
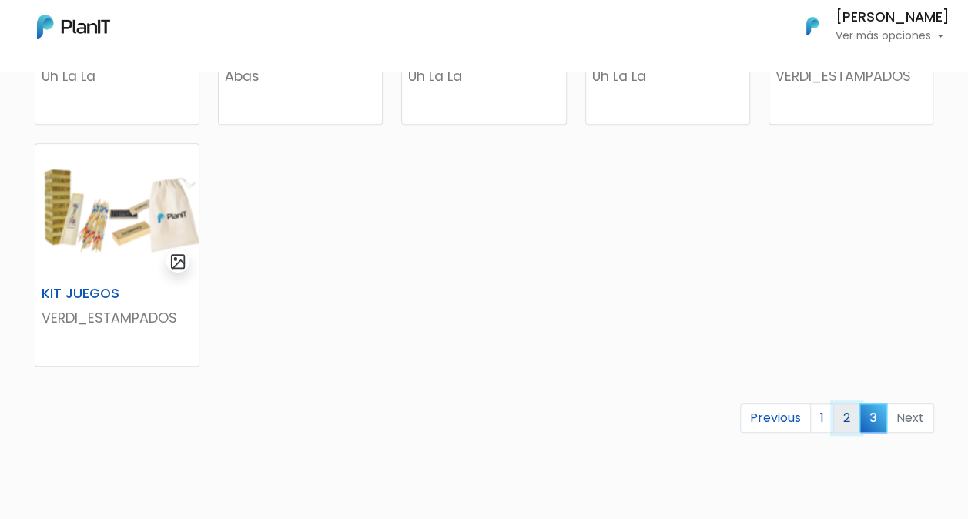
click at [853, 420] on link "2" at bounding box center [846, 417] width 27 height 29
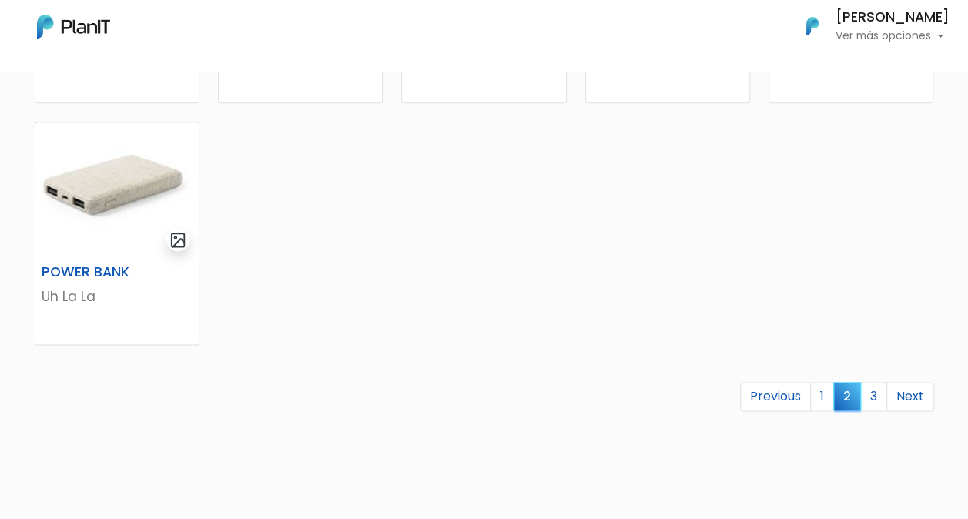
scroll to position [1001, 0]
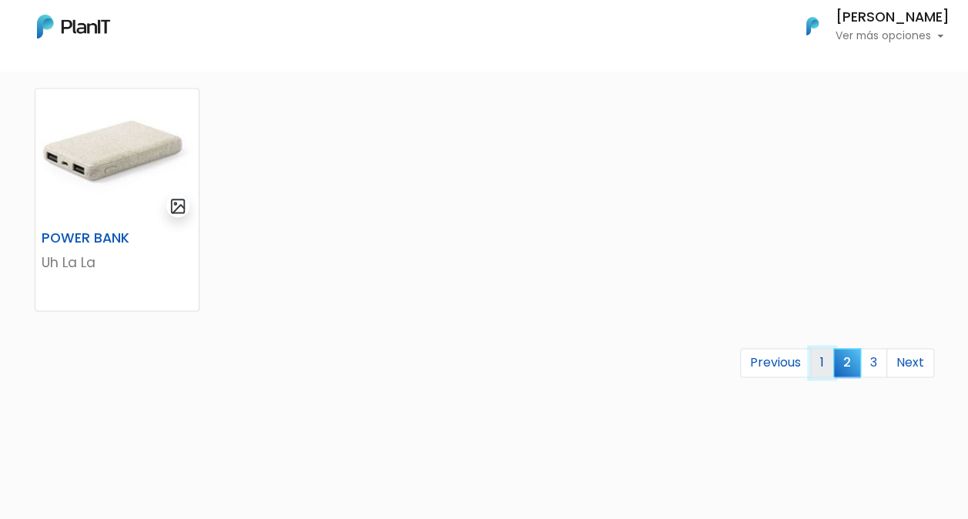
click at [823, 365] on link "1" at bounding box center [822, 362] width 24 height 29
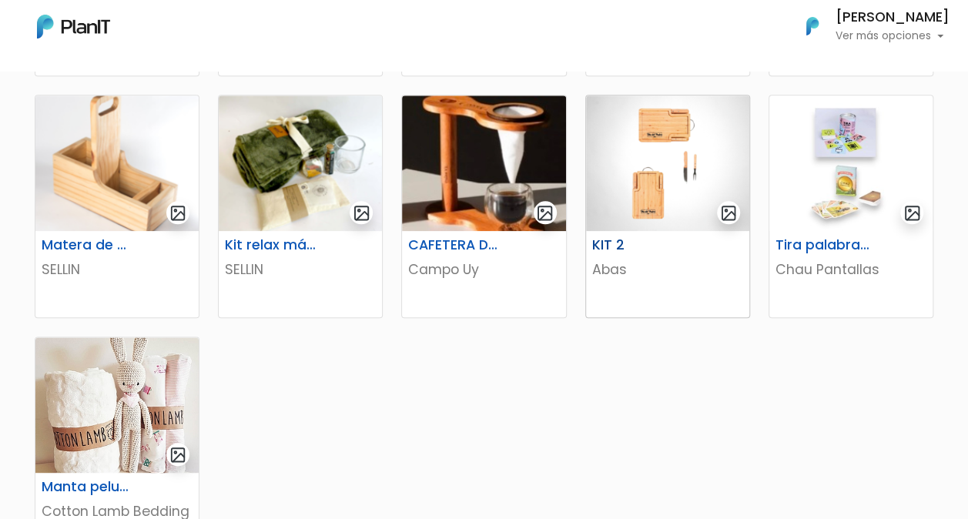
scroll to position [847, 0]
